Goal: Information Seeking & Learning: Check status

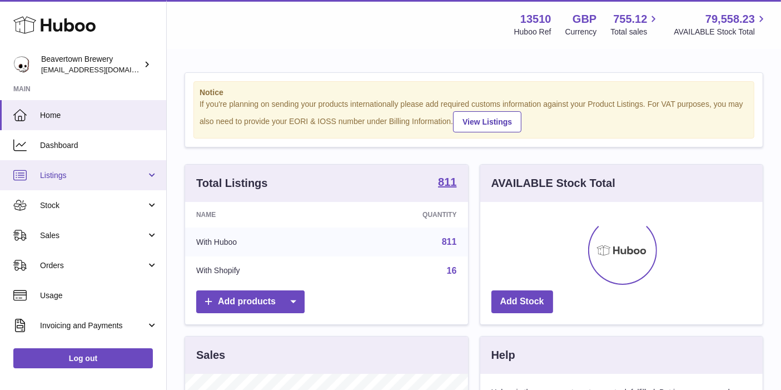
scroll to position [173, 283]
click at [92, 167] on link "Listings" at bounding box center [83, 175] width 166 height 30
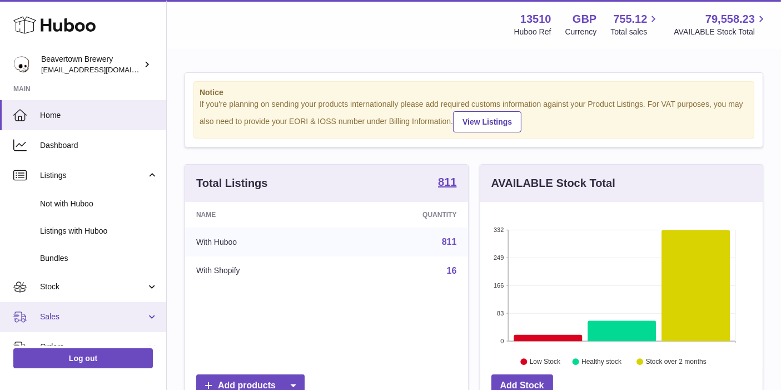
click at [80, 318] on span "Sales" at bounding box center [93, 316] width 106 height 11
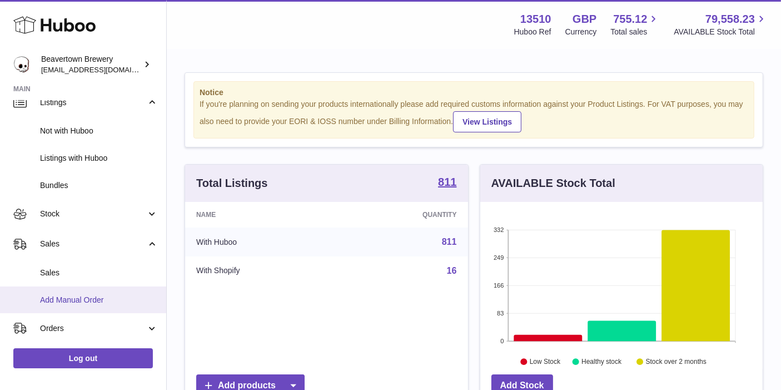
scroll to position [123, 0]
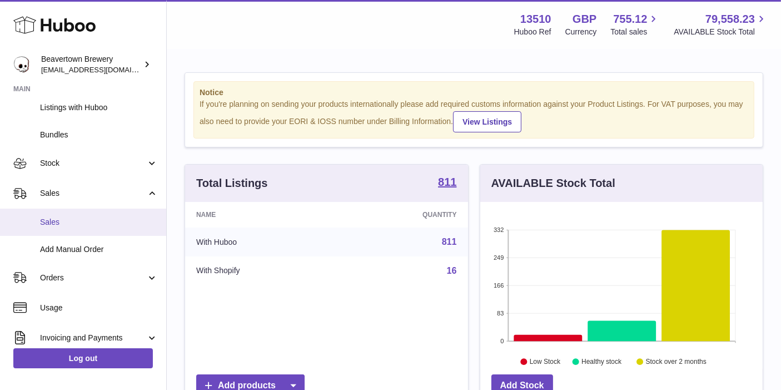
click at [86, 225] on span "Sales" at bounding box center [99, 222] width 118 height 11
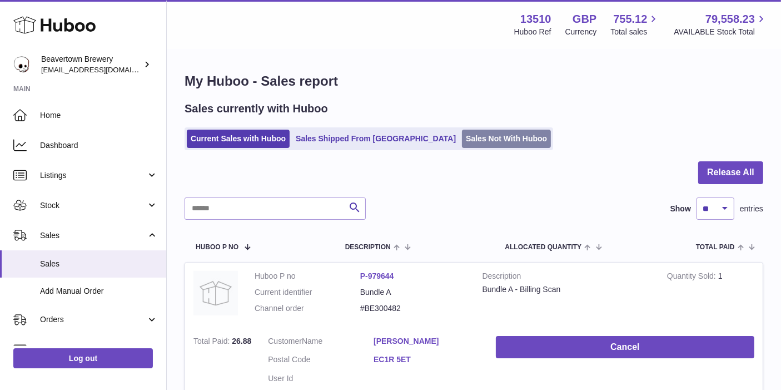
click at [462, 140] on link "Sales Not With Huboo" at bounding box center [506, 139] width 89 height 18
